Goal: Task Accomplishment & Management: Manage account settings

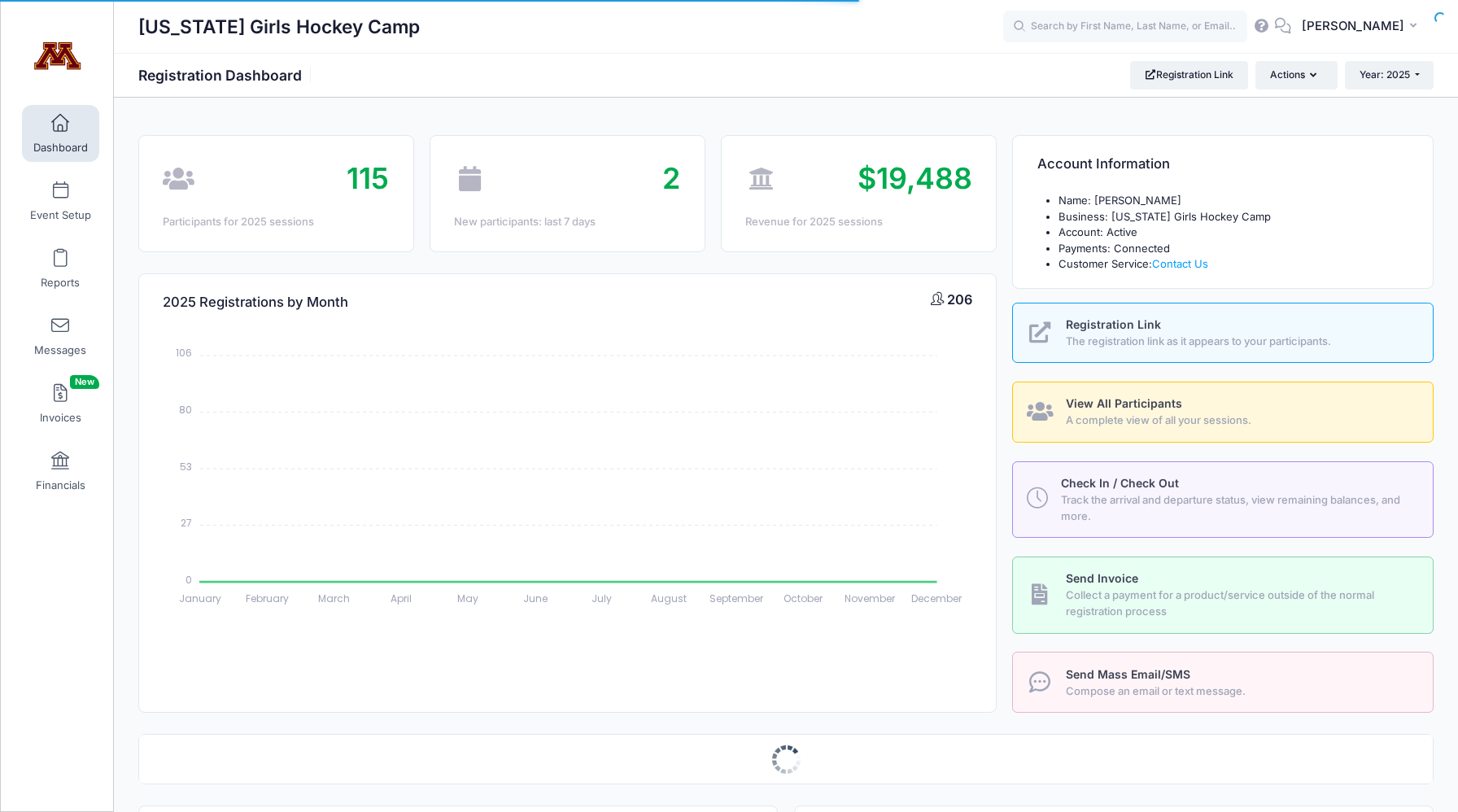
select select
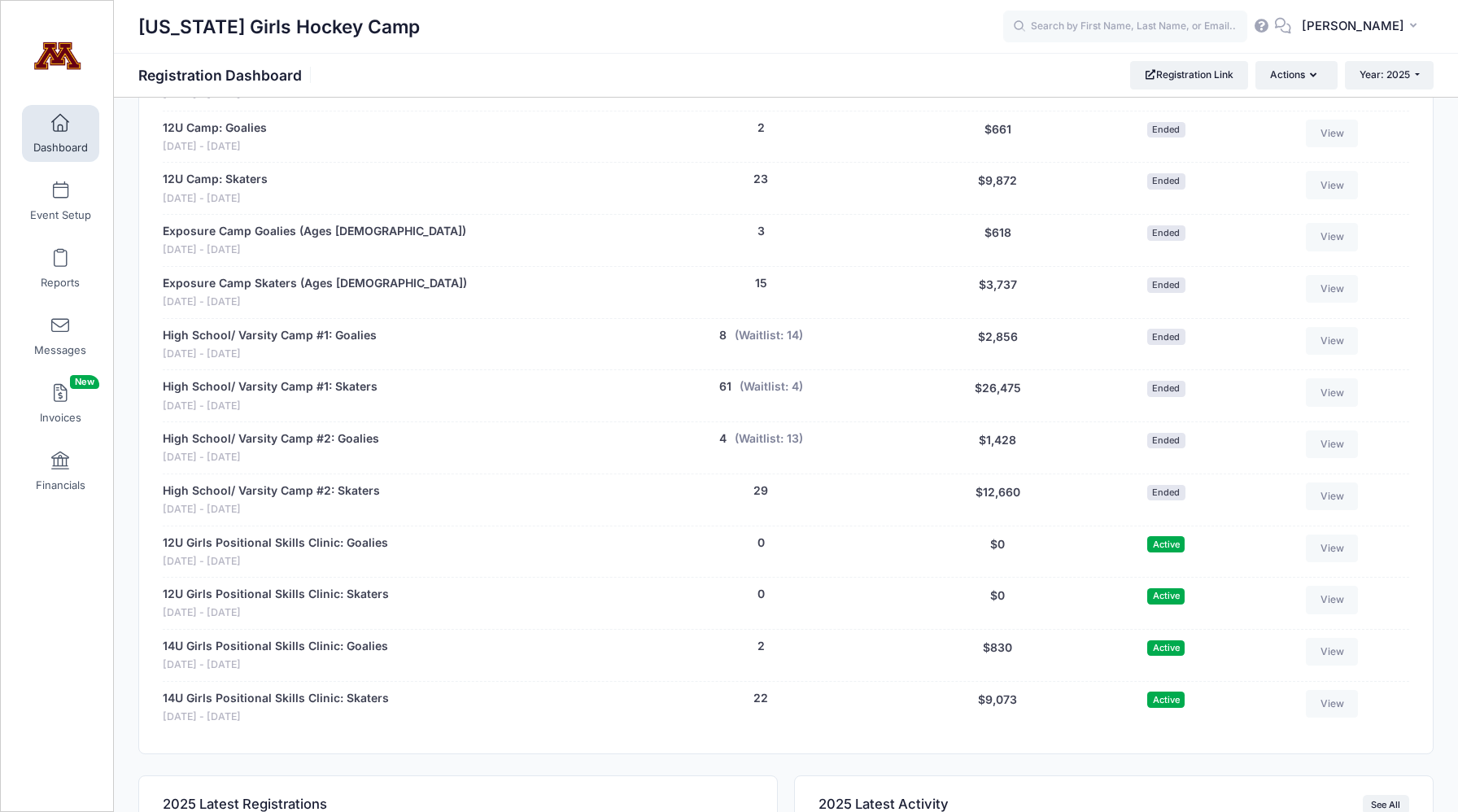
scroll to position [958, 0]
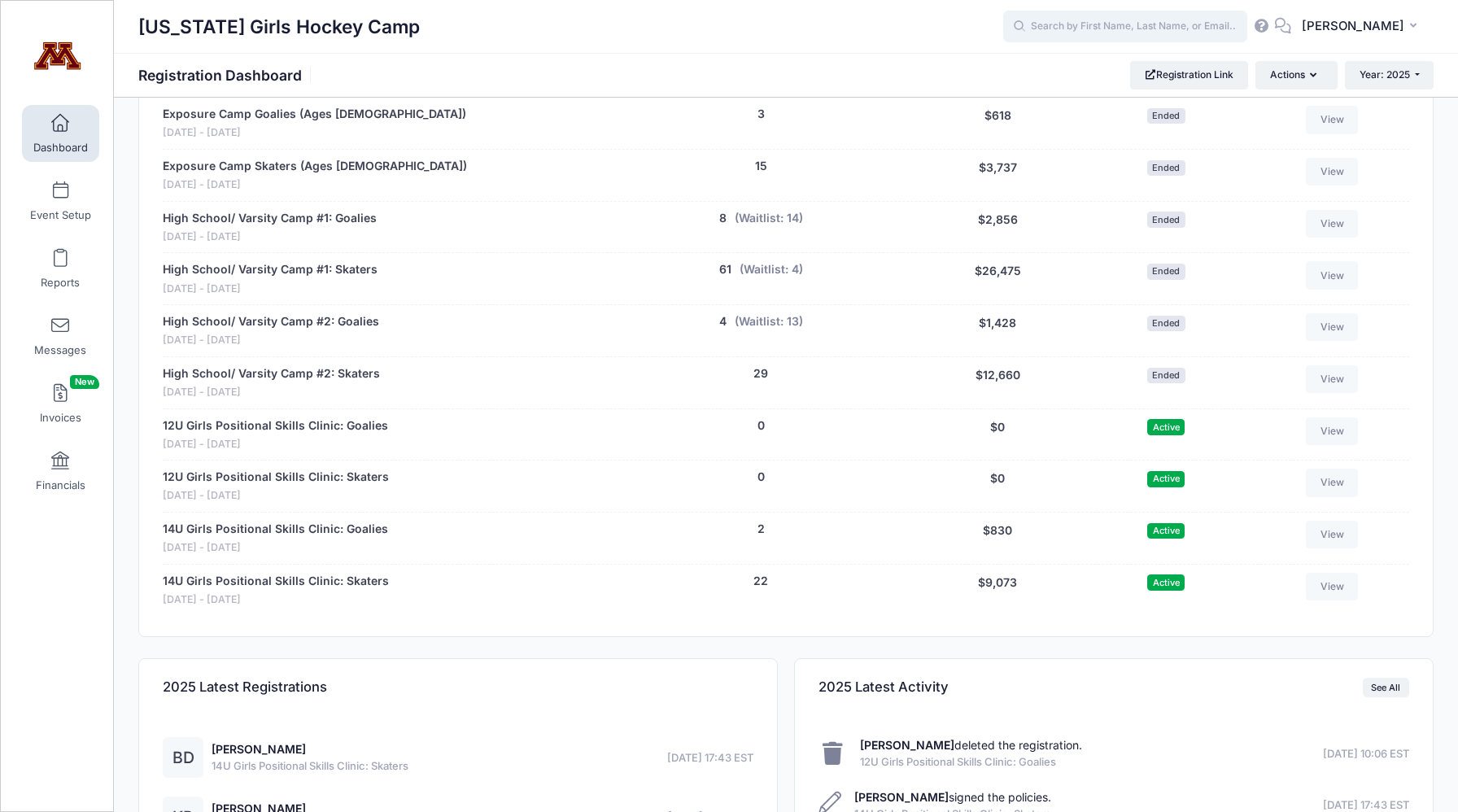
click at [1120, 31] on input "text" at bounding box center [1125, 27] width 244 height 33
click at [1135, 74] on strong "Pross" at bounding box center [1163, 69] width 95 height 14
type input "Palmer Prosser (14U Girls Positional Skills Clinic: Skaters, Nov-03, 2025)"
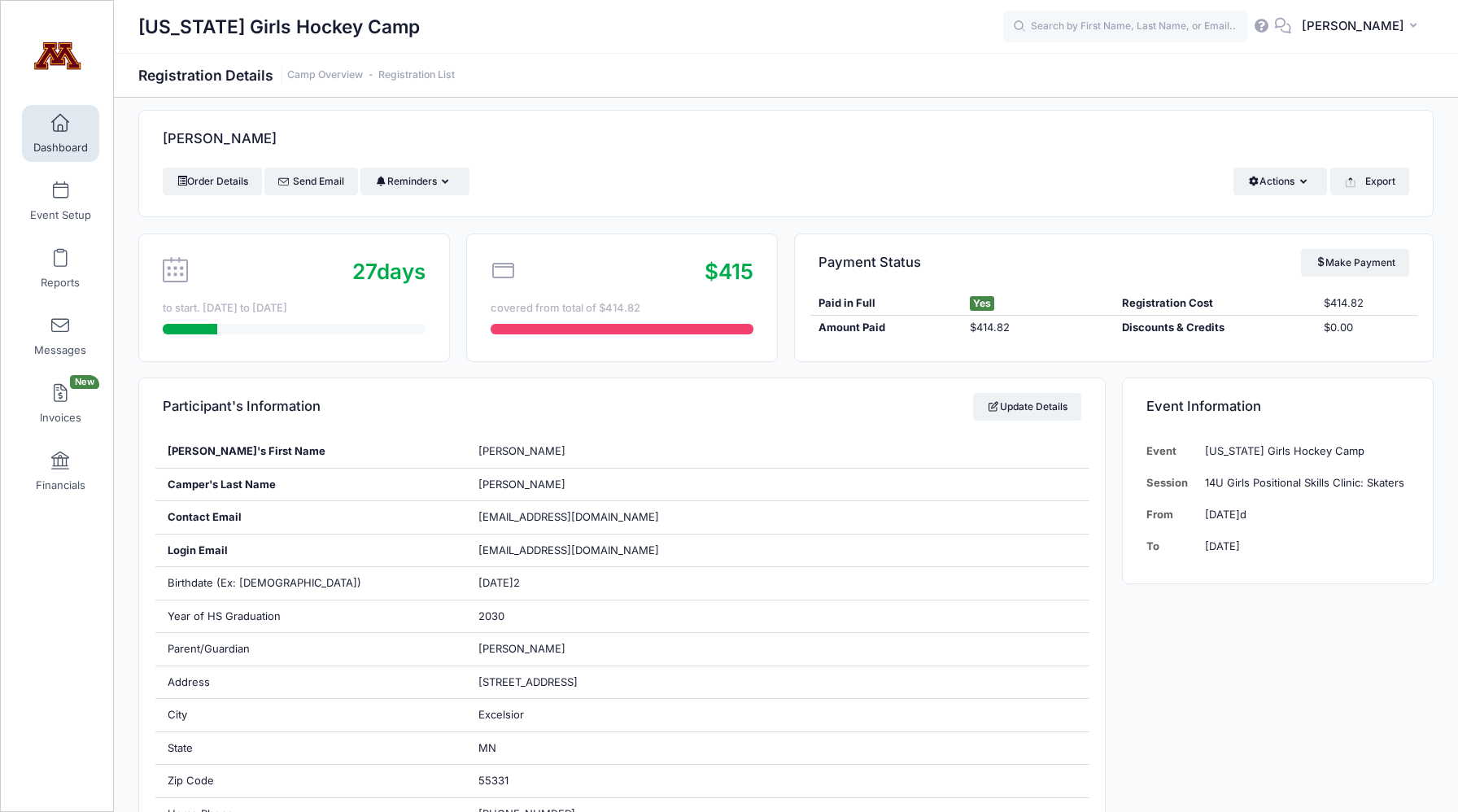
scroll to position [13, 0]
click at [1270, 182] on button "Actions" at bounding box center [1280, 181] width 94 height 28
click at [1152, 173] on div "Order Details Send Email Reminders Send Payment Reminder Send Document Reminder…" at bounding box center [785, 181] width 1246 height 28
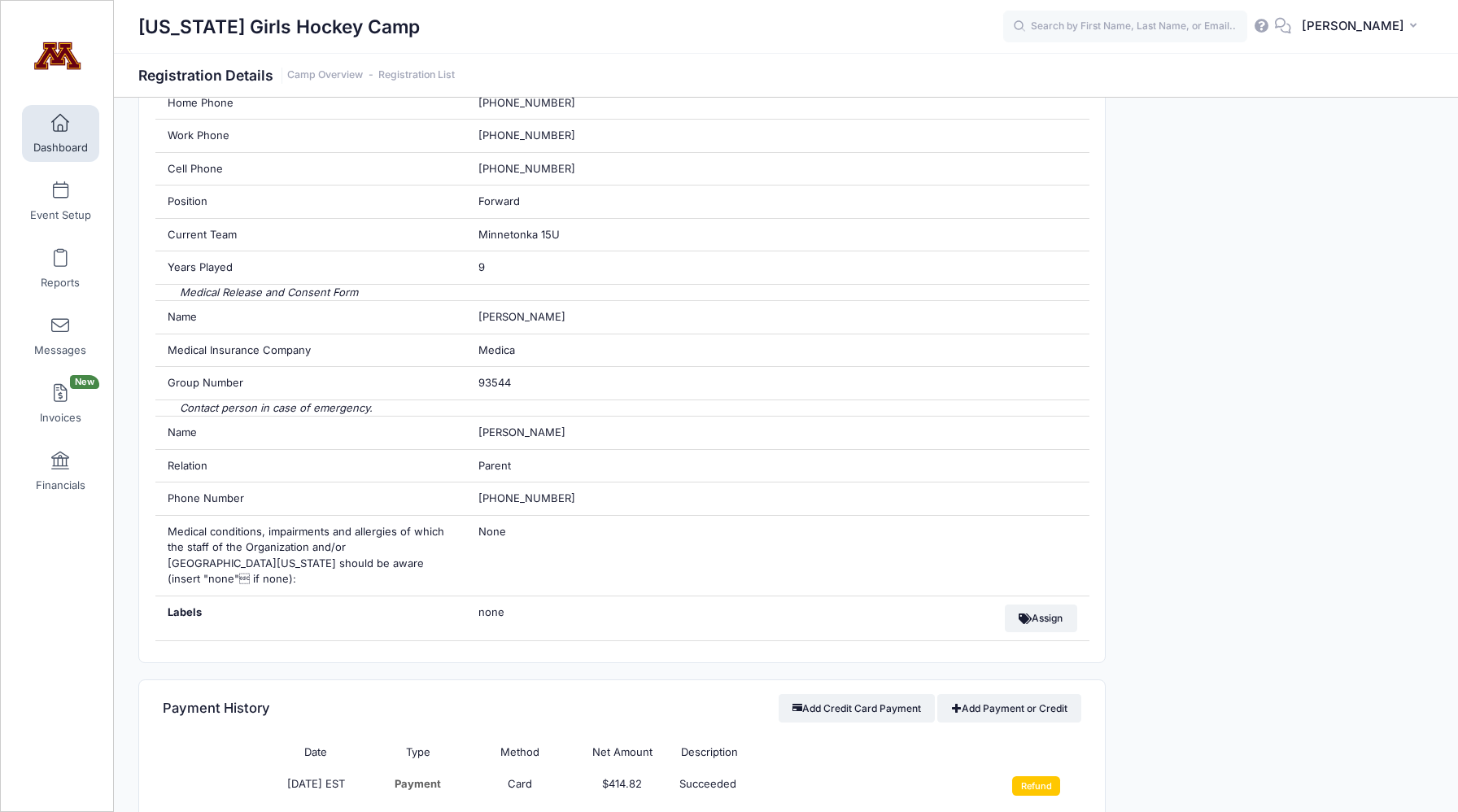
scroll to position [858, 0]
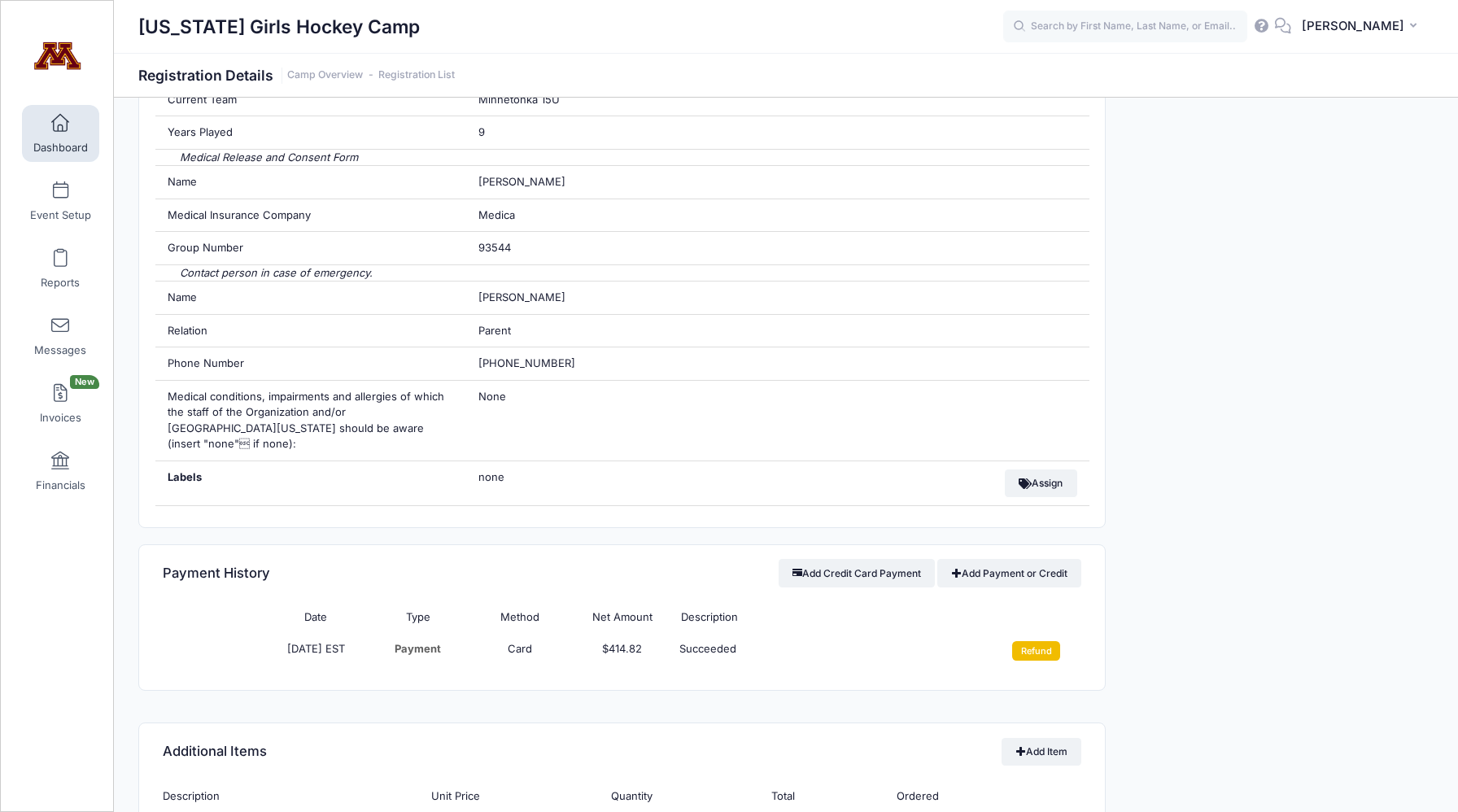
click at [1034, 641] on input "Refund" at bounding box center [1036, 651] width 48 height 19
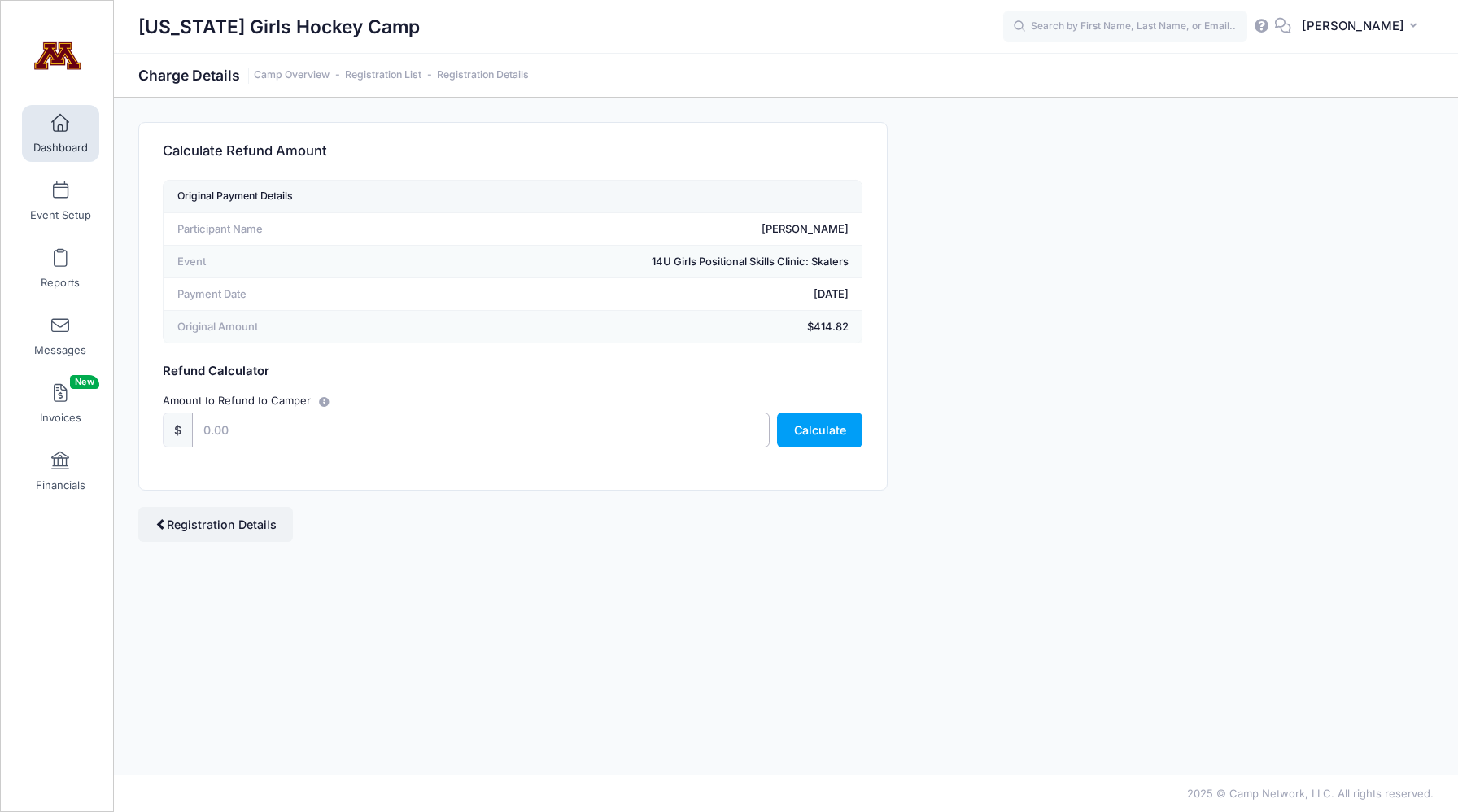
click at [481, 428] on input "text" at bounding box center [481, 430] width 577 height 35
type input "414.82"
click at [816, 437] on button "Calculate" at bounding box center [820, 430] width 85 height 35
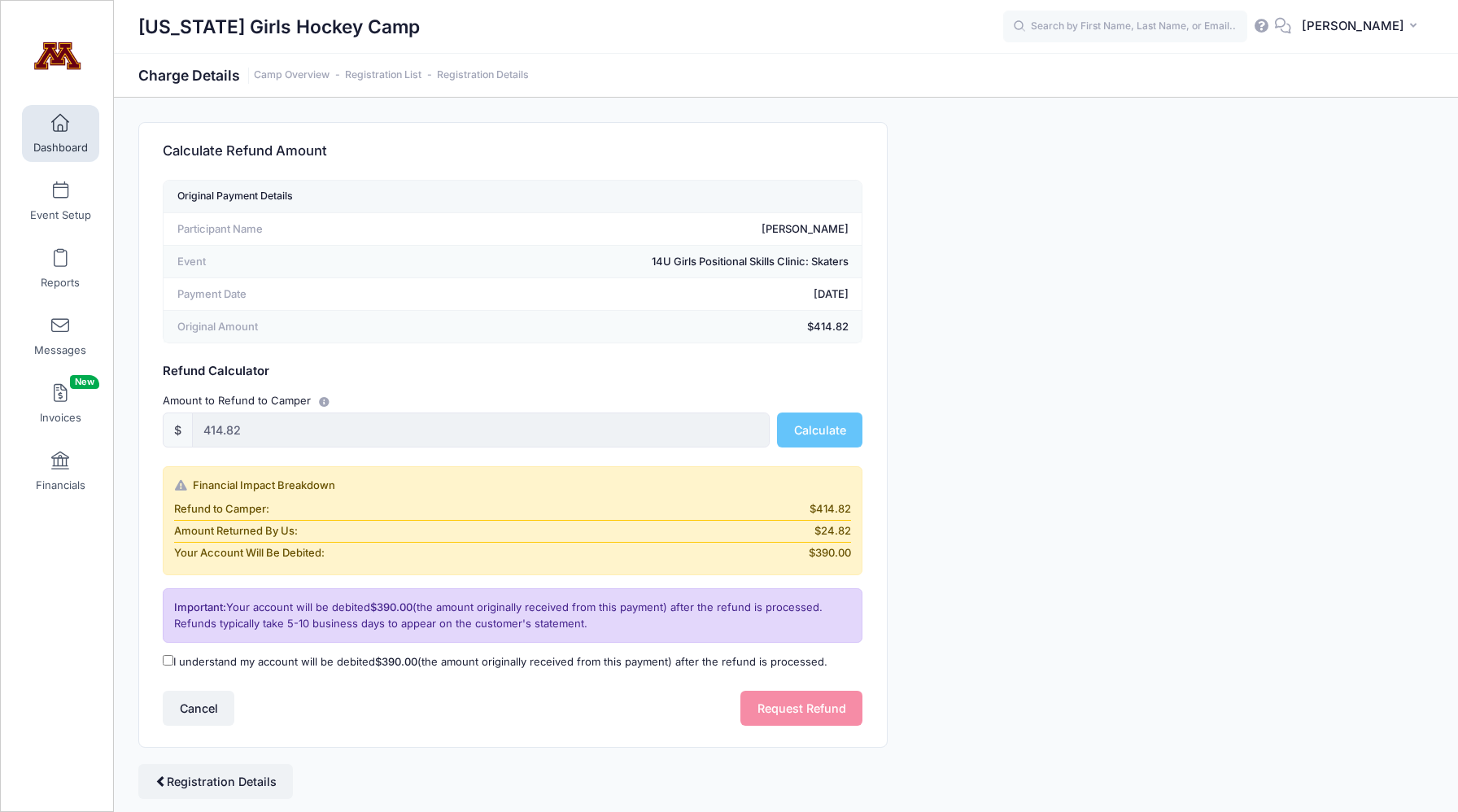
click at [166, 659] on input "I understand my account will be debited $390.00 (the amount originally received…" at bounding box center [167, 659] width 11 height 11
checkbox input "true"
click at [803, 711] on button "Request Refund" at bounding box center [802, 708] width 122 height 35
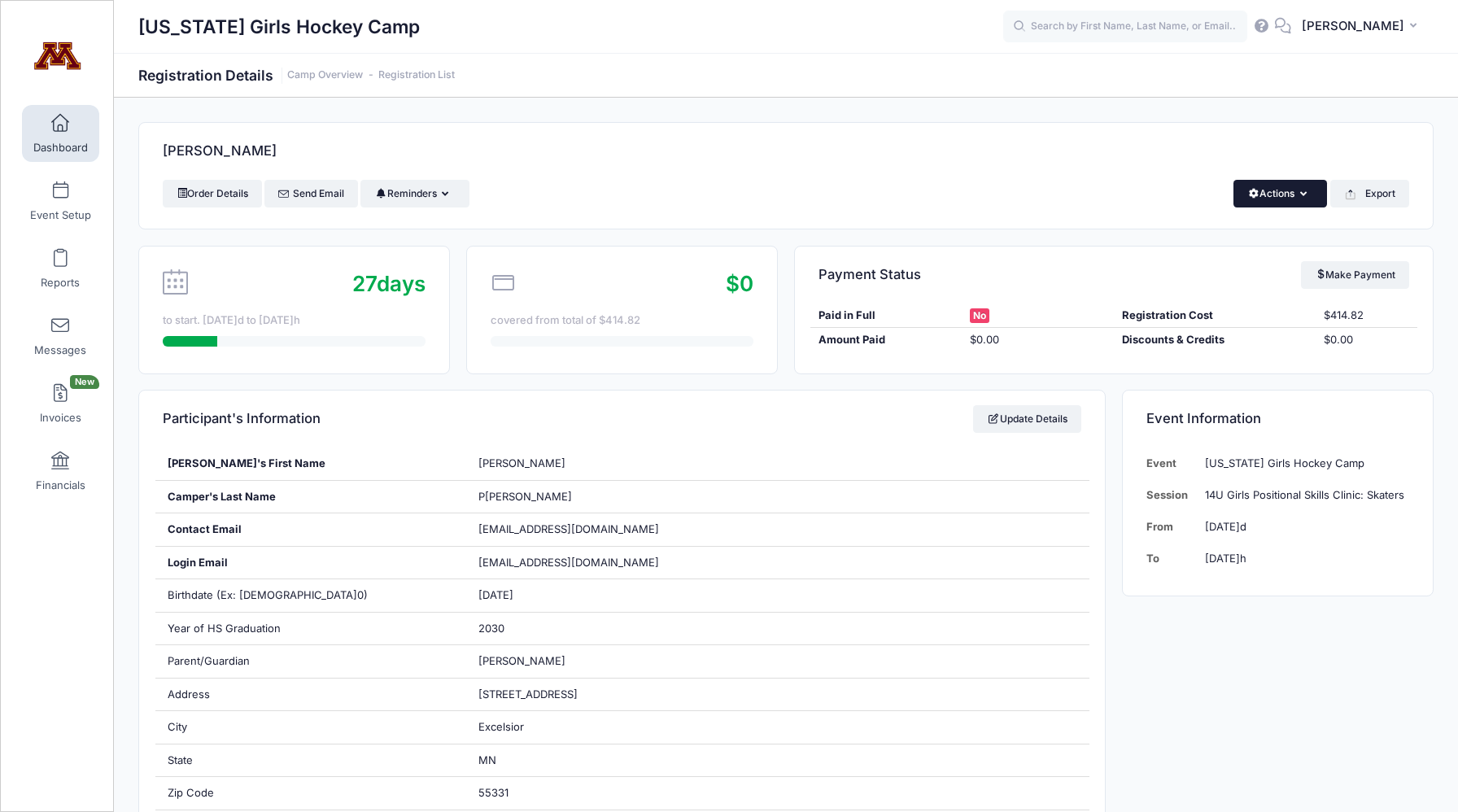
click at [1281, 196] on button "Actions" at bounding box center [1280, 193] width 94 height 28
click at [1213, 338] on link "Delete" at bounding box center [1225, 344] width 188 height 31
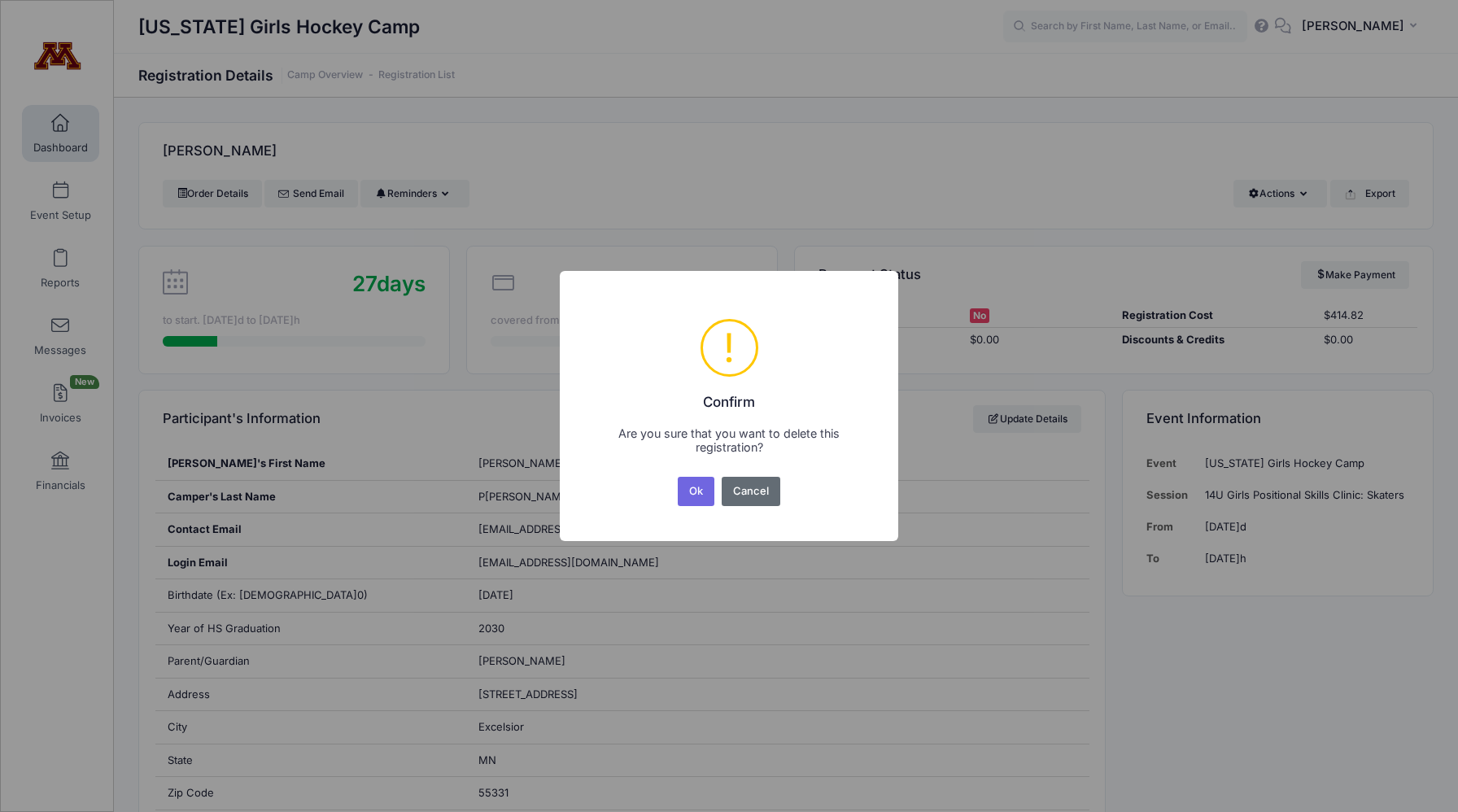
click at [737, 492] on button "Cancel" at bounding box center [750, 491] width 59 height 29
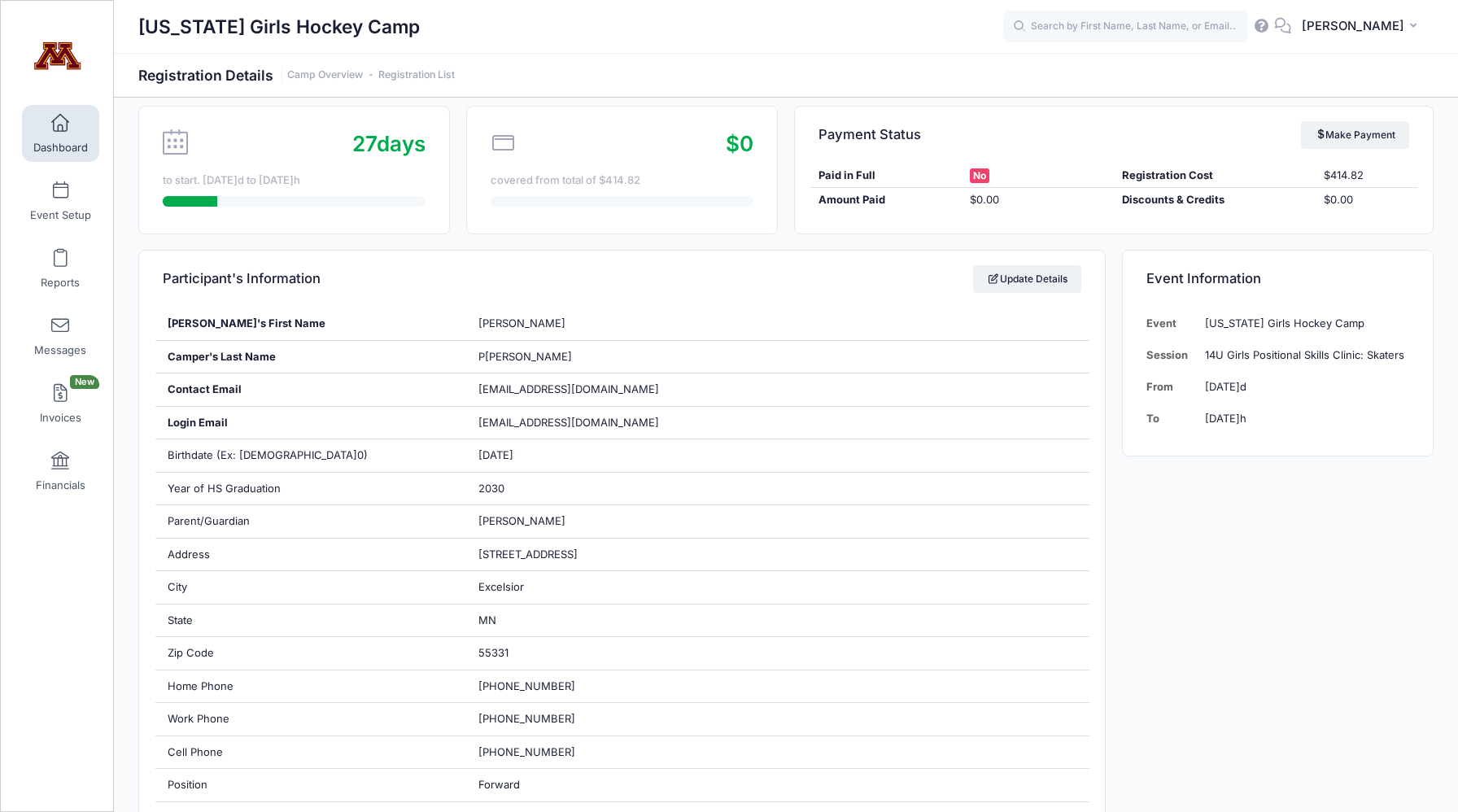
scroll to position [65, 0]
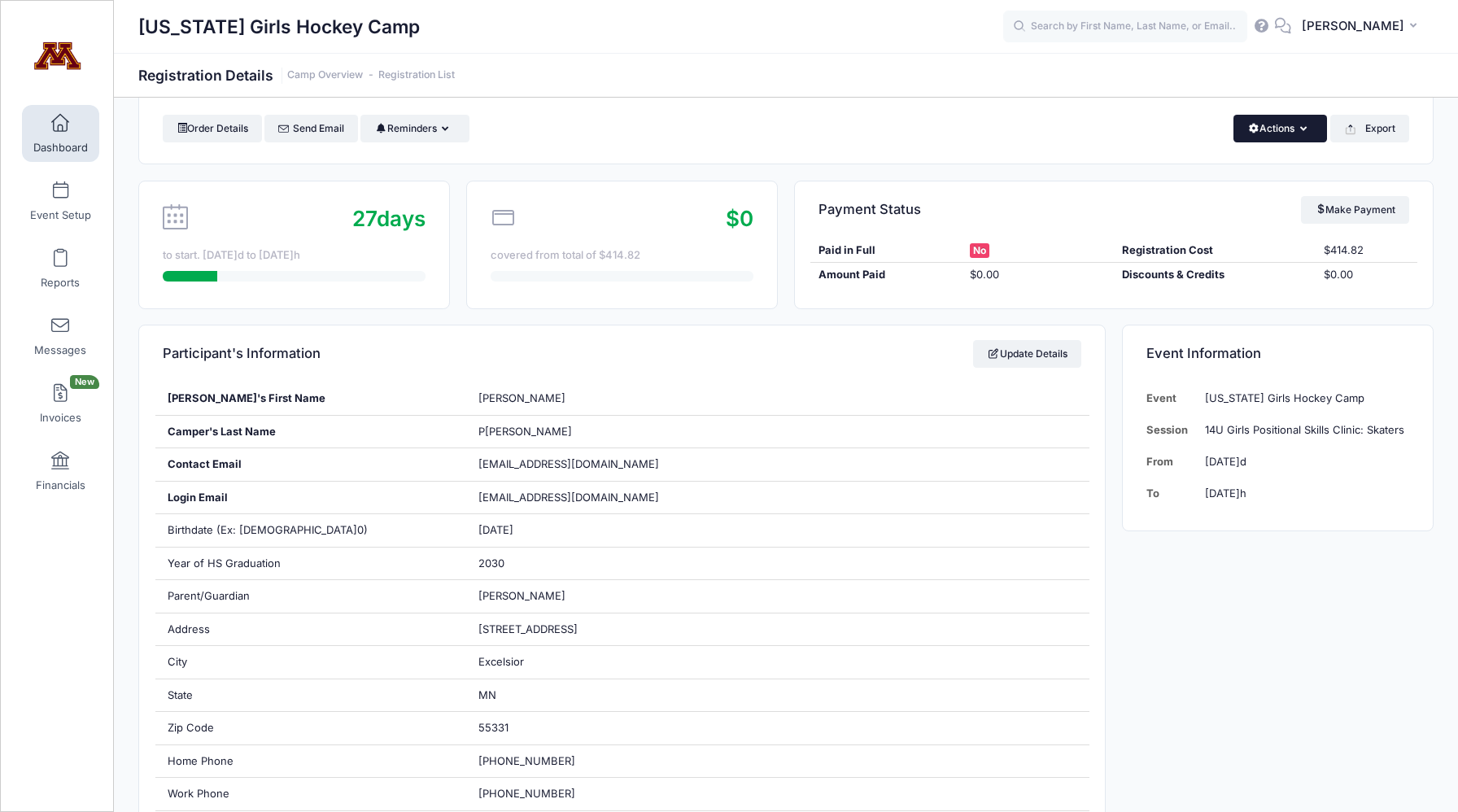
click at [1279, 133] on button "Actions" at bounding box center [1280, 129] width 94 height 28
click at [1180, 276] on link "Delete" at bounding box center [1225, 279] width 188 height 31
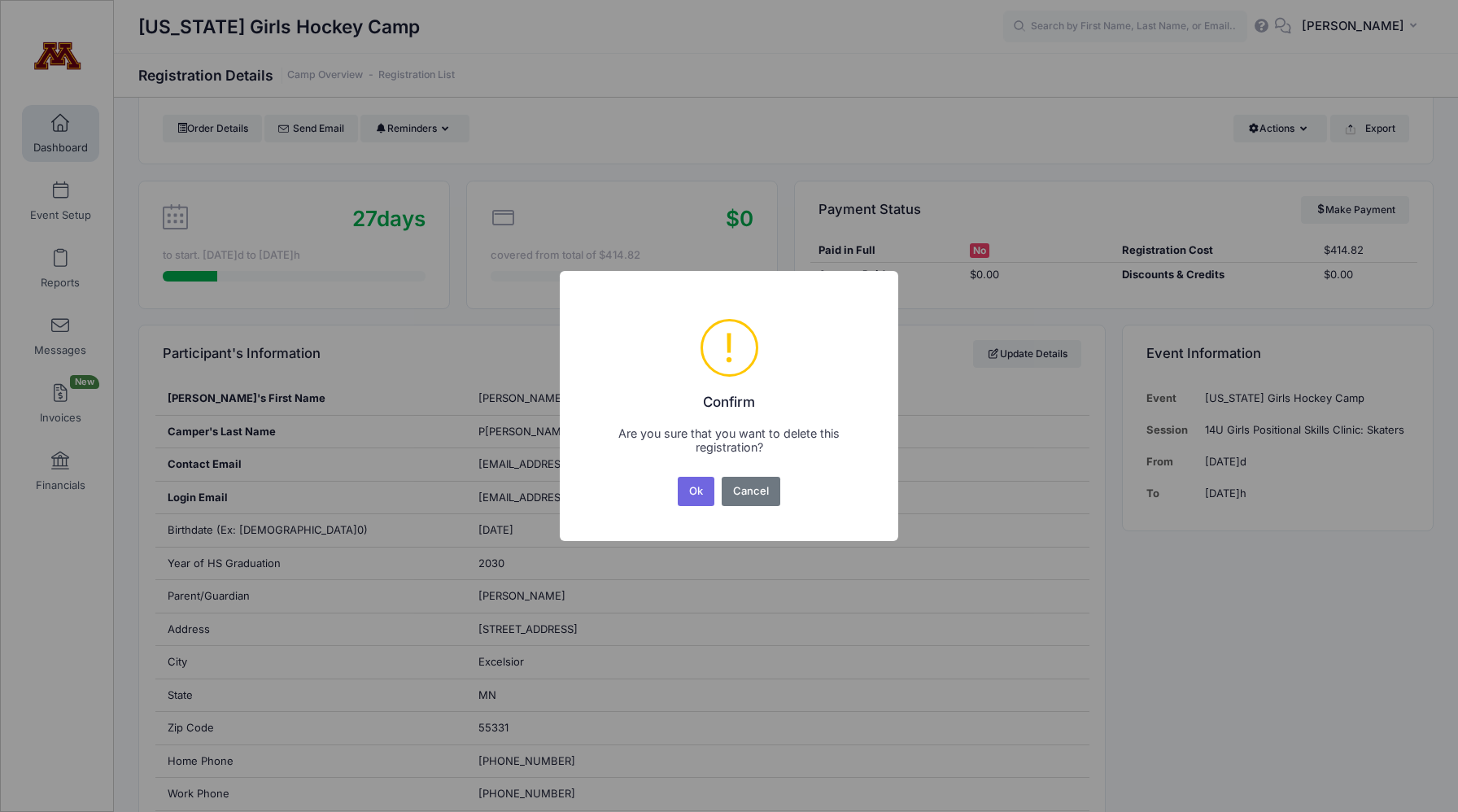
scroll to position [0, 0]
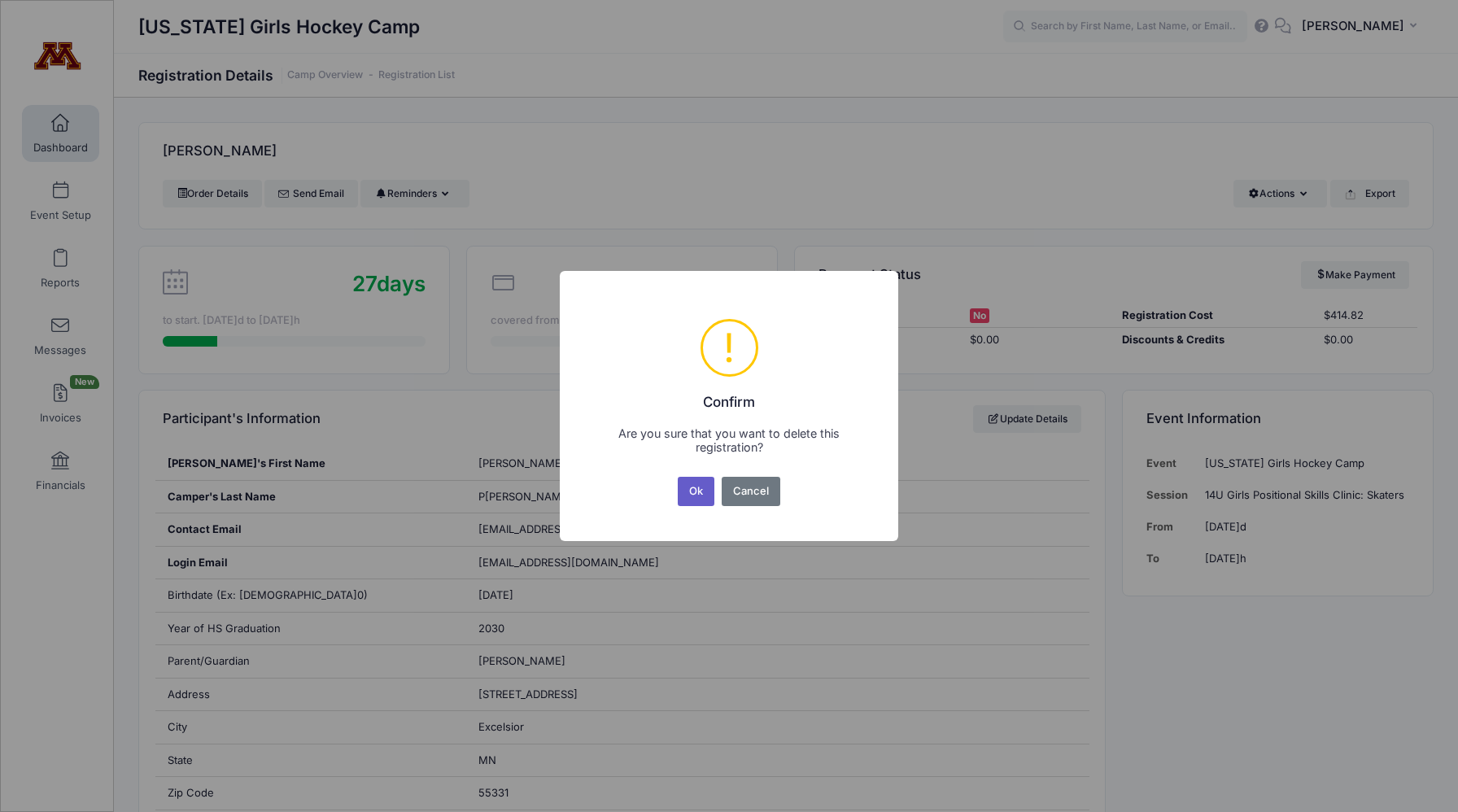
click at [691, 492] on button "Ok" at bounding box center [696, 491] width 38 height 29
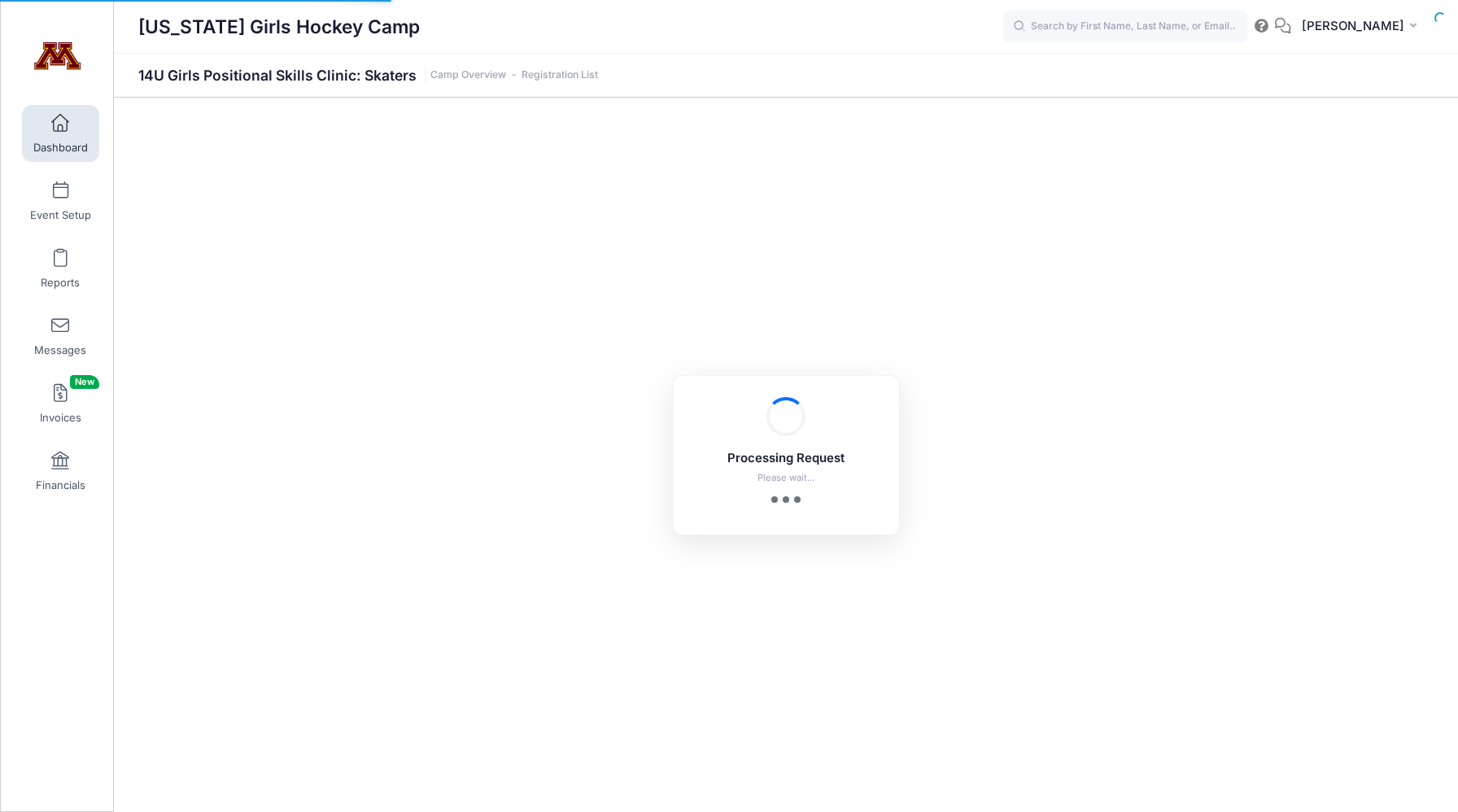
select select "10"
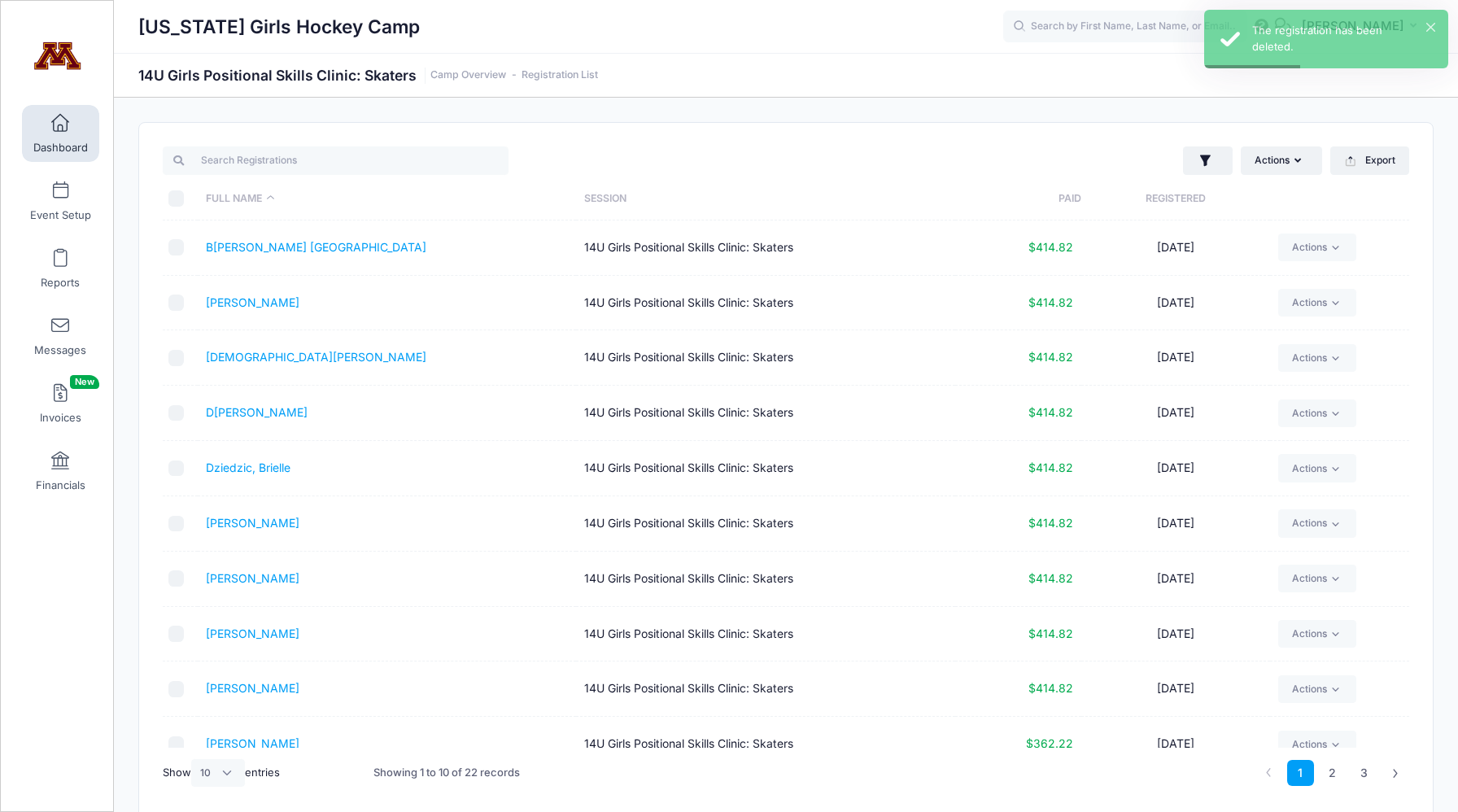
click at [65, 141] on span "Dashboard" at bounding box center [61, 148] width 54 height 14
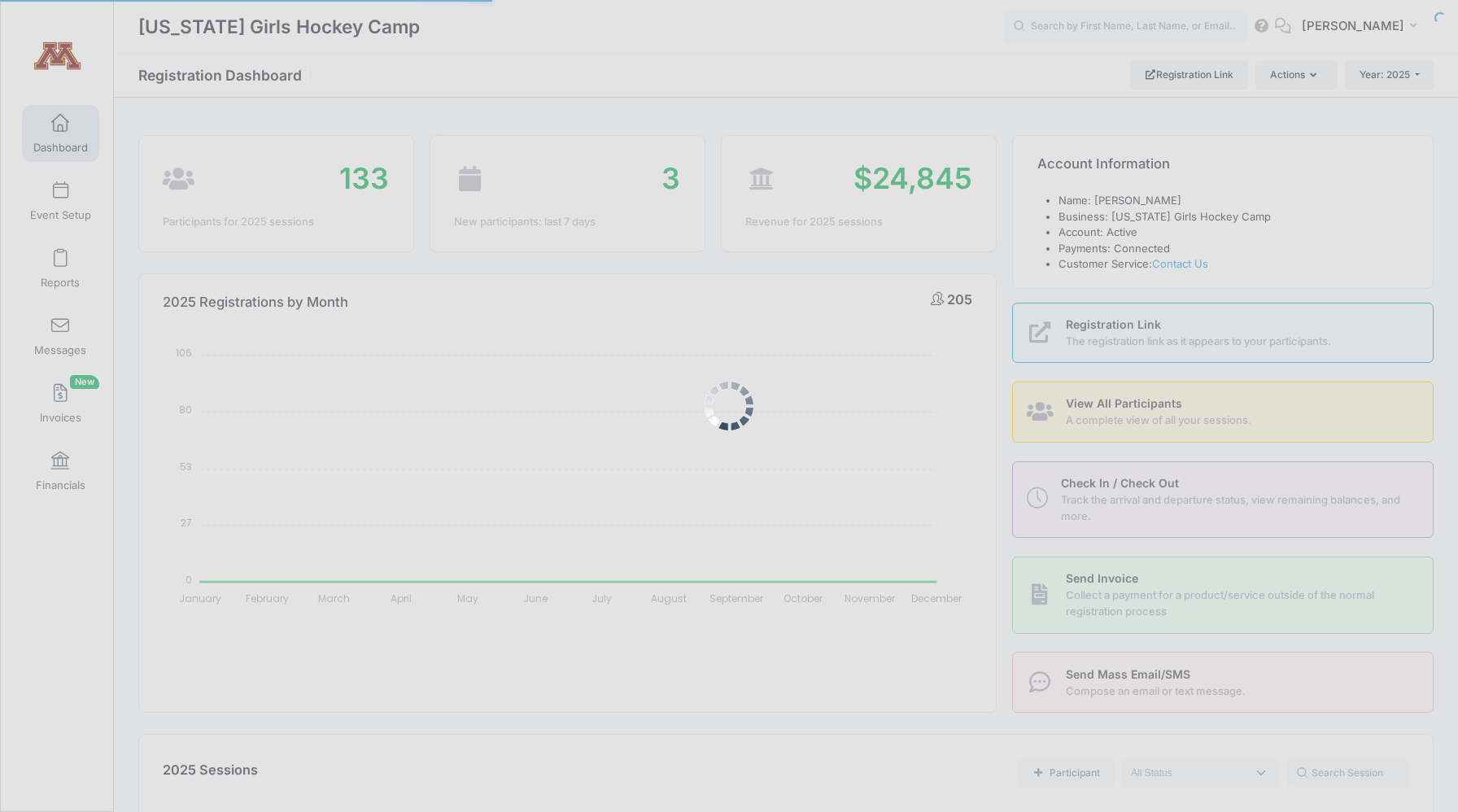
select select
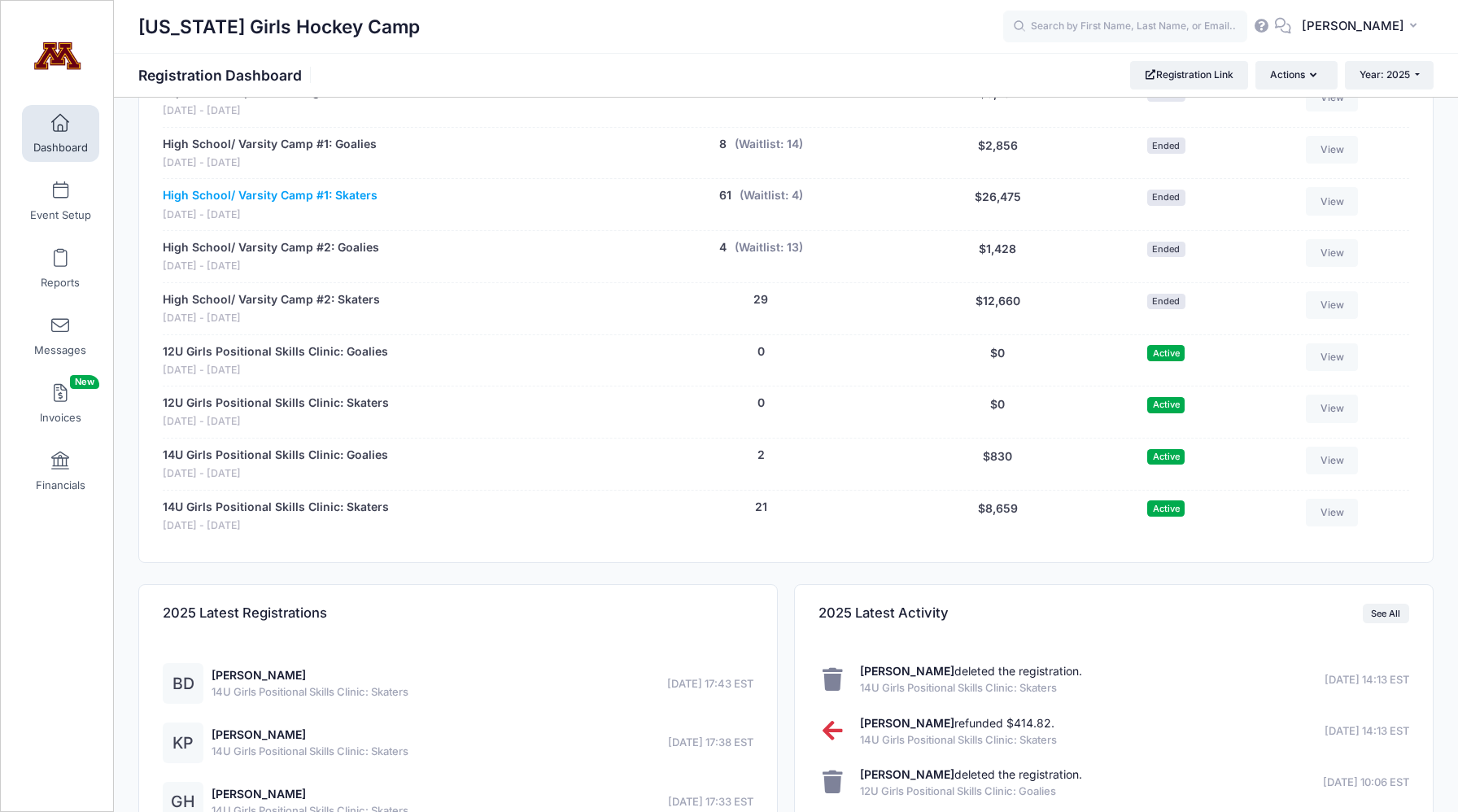
scroll to position [1285, 0]
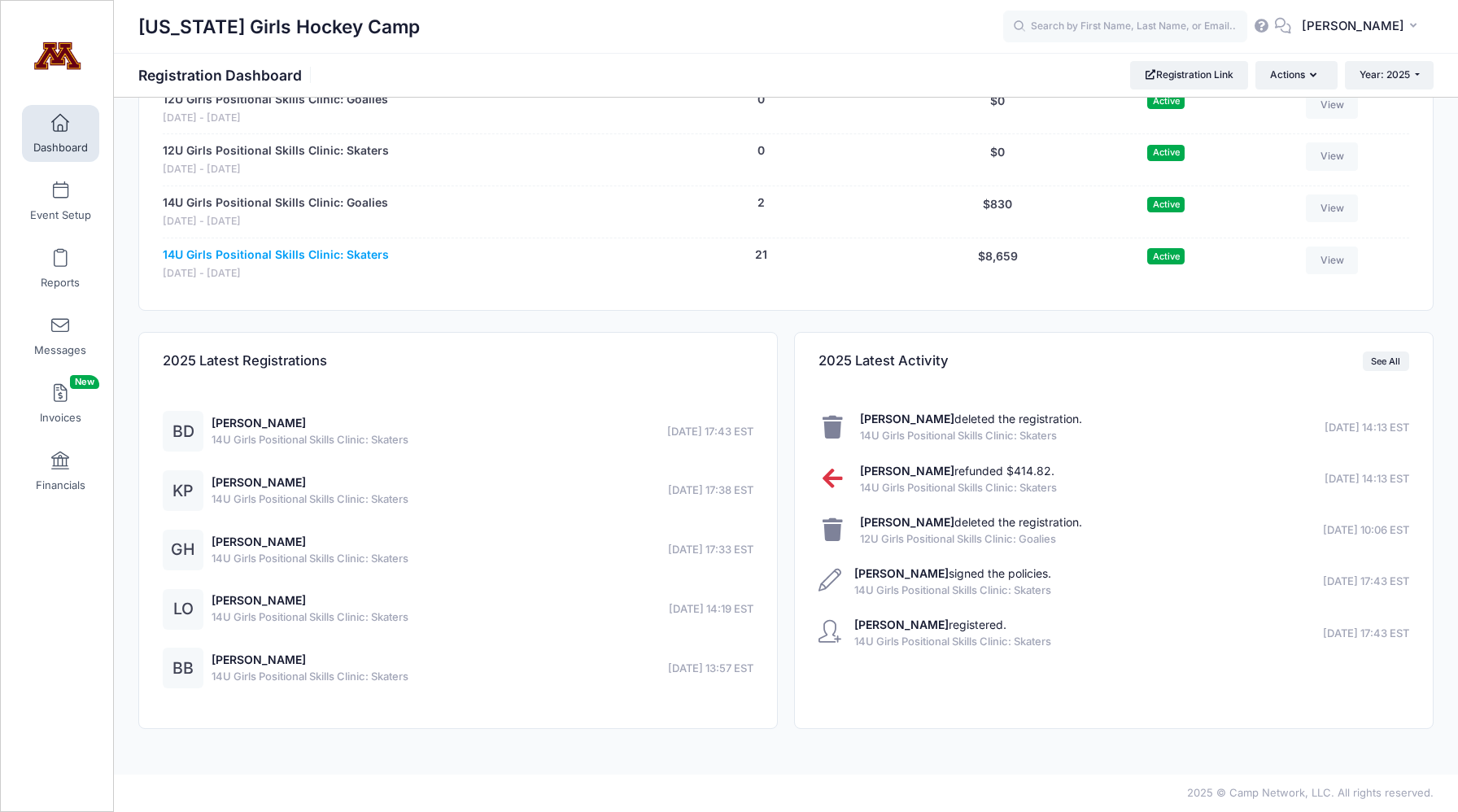
click at [267, 258] on link "14U Girls Positional Skills Clinic: Skaters" at bounding box center [276, 255] width 226 height 17
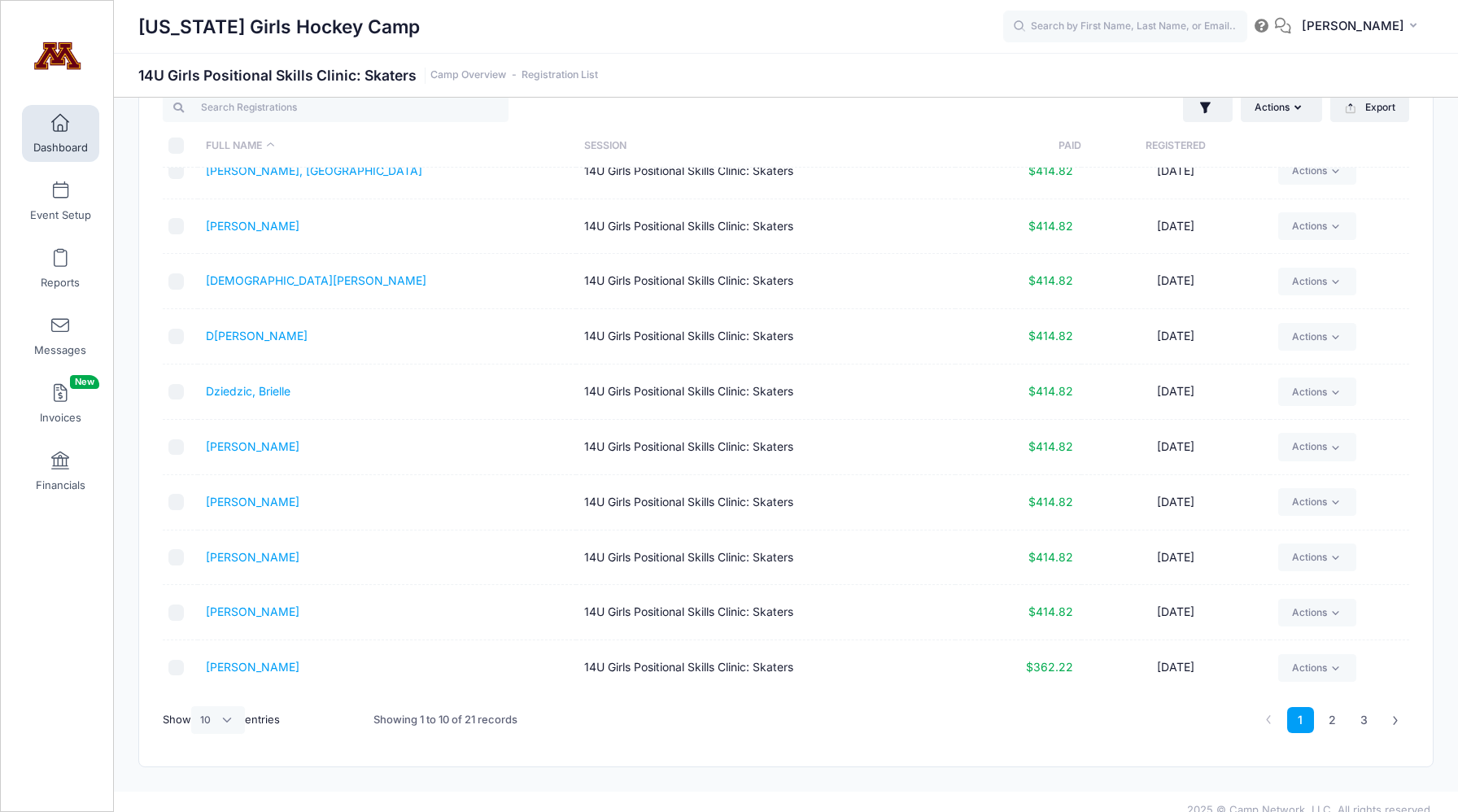
scroll to position [70, 0]
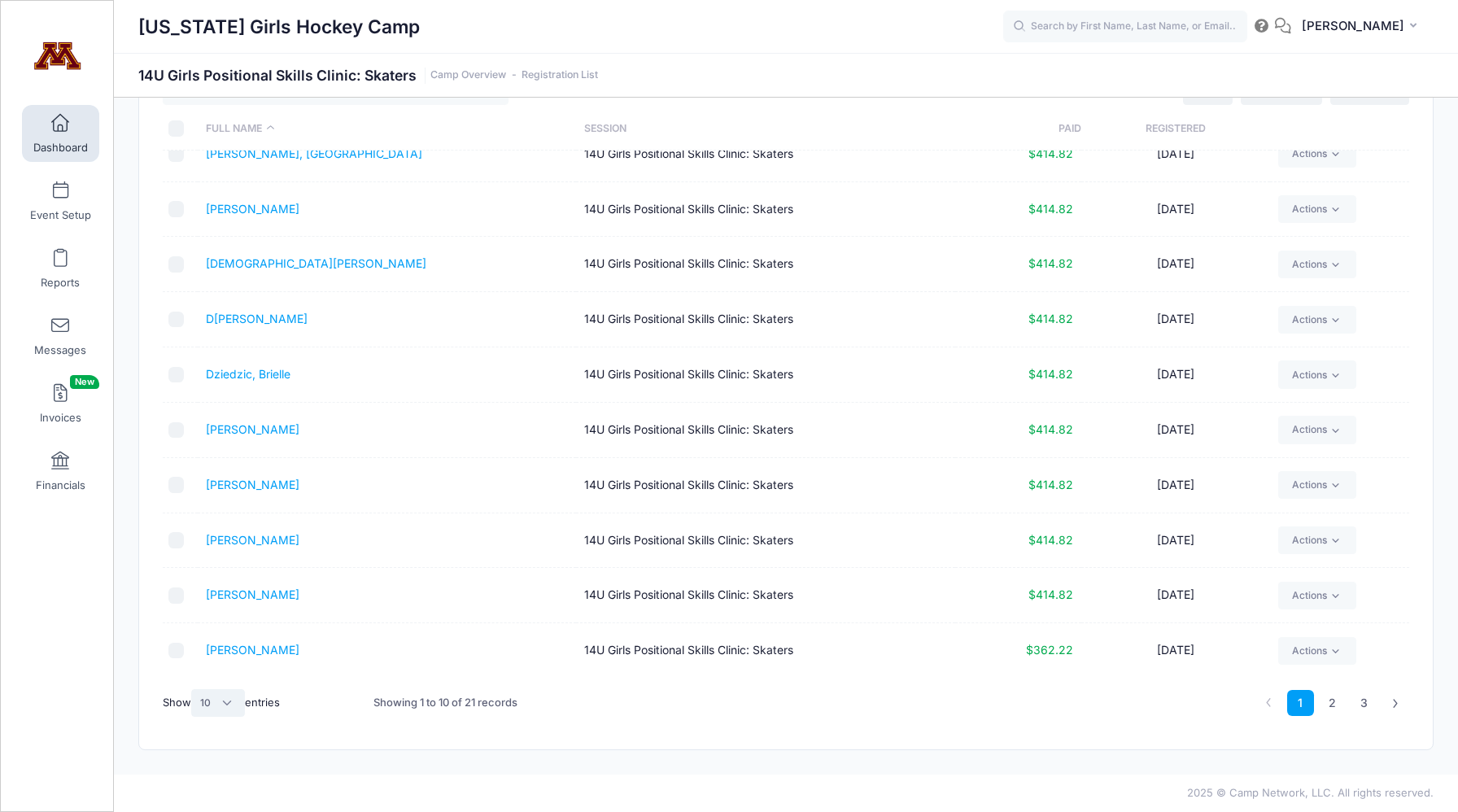
click at [231, 705] on select "All 10 25 50" at bounding box center [219, 703] width 54 height 28
select select "50"
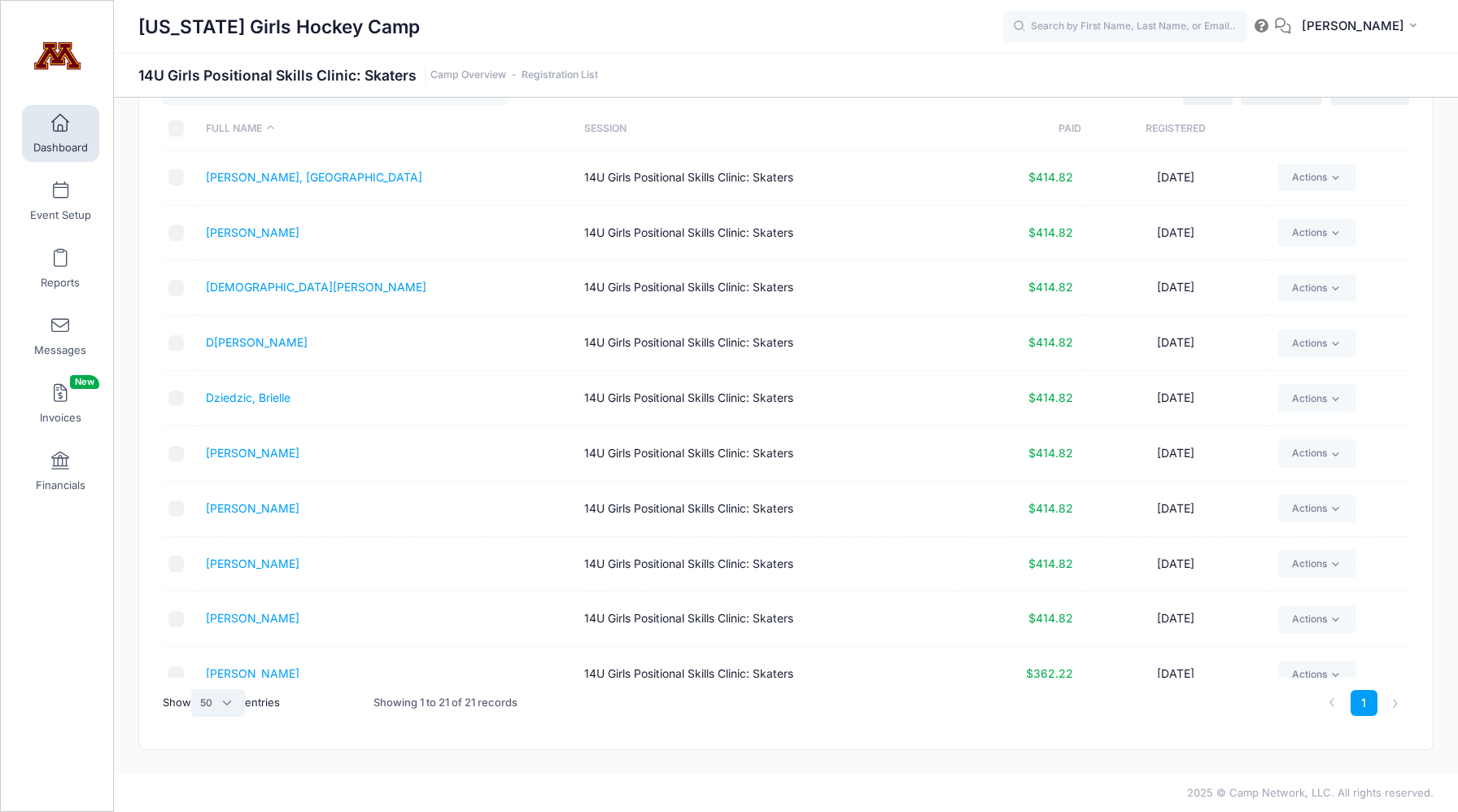
scroll to position [0, 0]
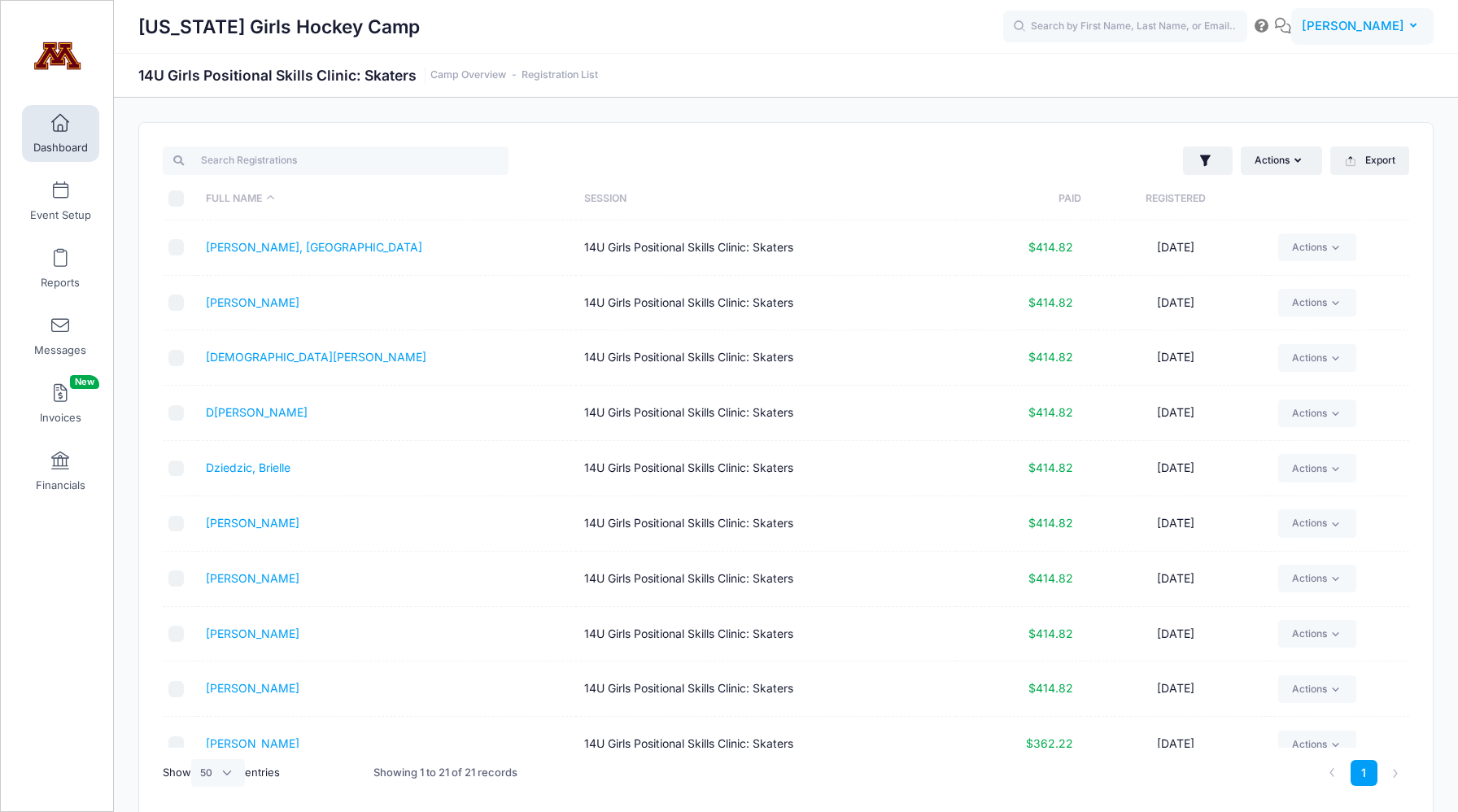
click at [1401, 28] on span "[PERSON_NAME]" at bounding box center [1353, 26] width 102 height 18
click at [1291, 205] on link "Logout" at bounding box center [1322, 208] width 197 height 31
